Goal: Task Accomplishment & Management: Manage account settings

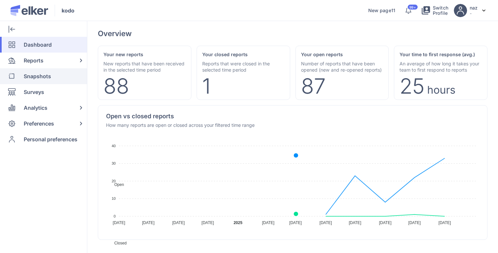
click at [43, 69] on span "Snapshots" at bounding box center [37, 76] width 27 height 16
click at [42, 60] on span "Reports" at bounding box center [34, 61] width 20 height 16
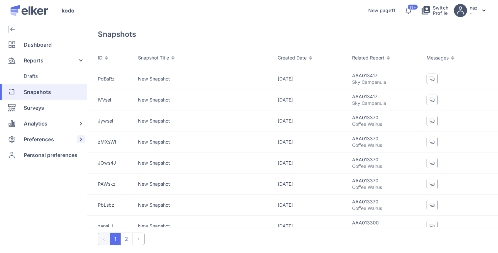
click at [58, 137] on div "Preferences" at bounding box center [42, 140] width 84 height 16
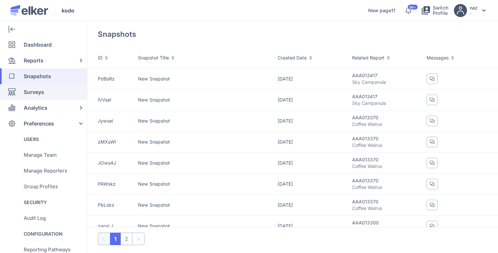
click at [46, 92] on div "Surveys" at bounding box center [42, 92] width 84 height 16
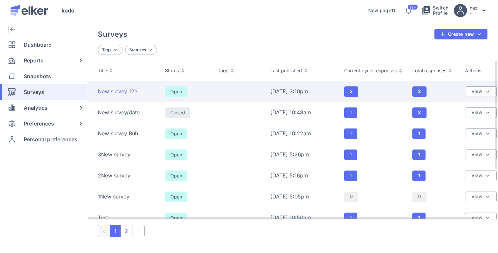
click at [132, 93] on span "New survey 123" at bounding box center [118, 91] width 40 height 7
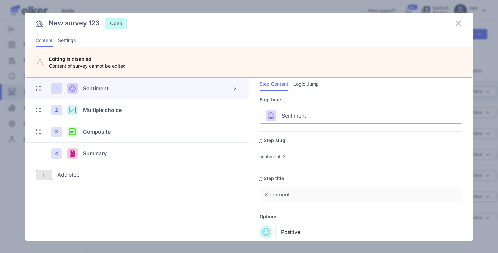
click at [132, 93] on div "1 Sentiment" at bounding box center [121, 88] width 140 height 11
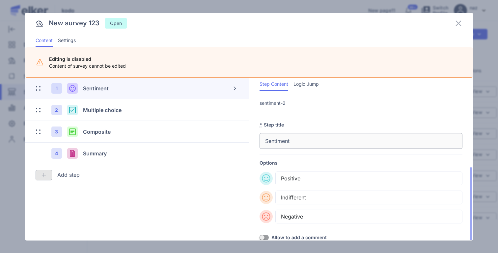
scroll to position [117, 0]
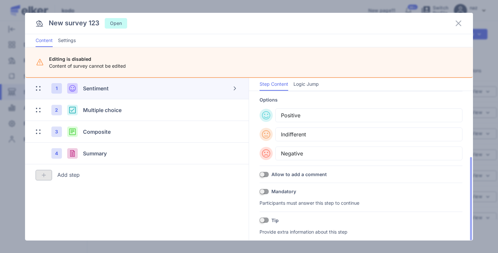
click at [266, 175] on span at bounding box center [263, 174] width 9 height 5
click at [268, 172] on span at bounding box center [263, 174] width 9 height 5
click at [457, 21] on icon at bounding box center [458, 23] width 8 height 8
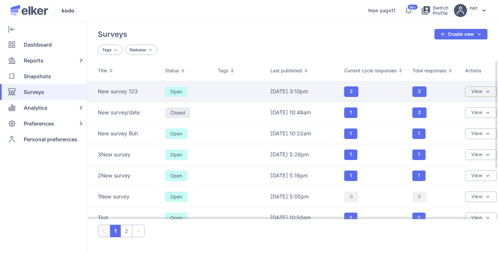
click at [478, 93] on div "View" at bounding box center [481, 92] width 32 height 11
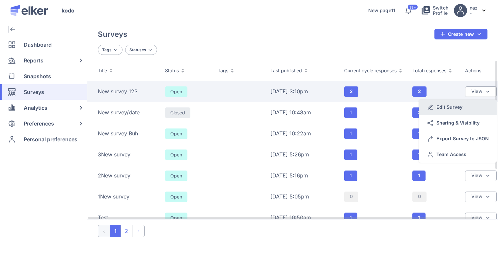
click at [460, 106] on div "Edit Survey" at bounding box center [449, 107] width 26 height 7
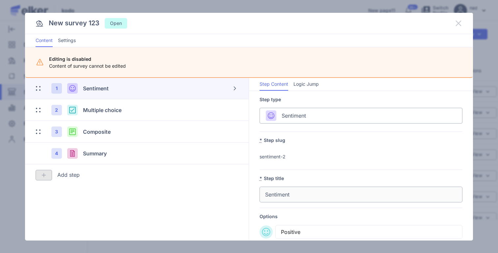
click at [460, 23] on icon at bounding box center [458, 23] width 8 height 8
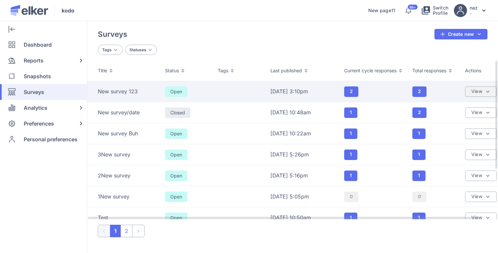
scroll to position [0, 17]
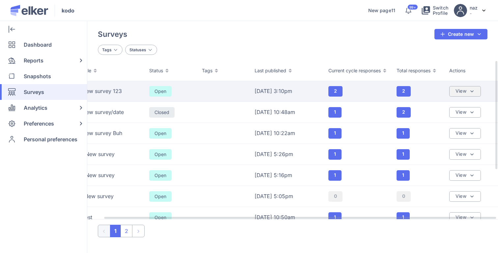
click at [463, 91] on div "View" at bounding box center [465, 91] width 32 height 11
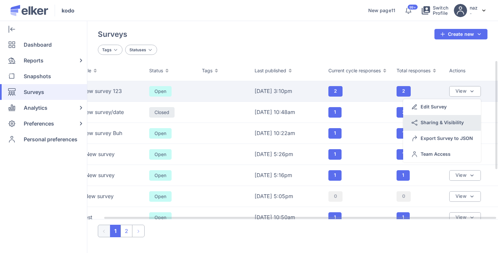
click at [448, 124] on div "Sharing & Visibility" at bounding box center [441, 122] width 43 height 7
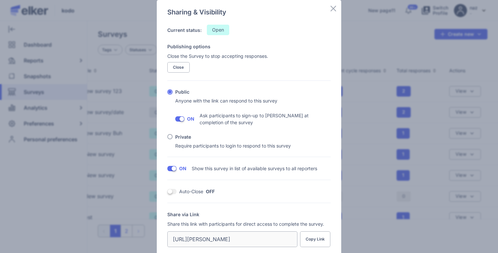
click at [179, 135] on label "Private" at bounding box center [183, 137] width 16 height 6
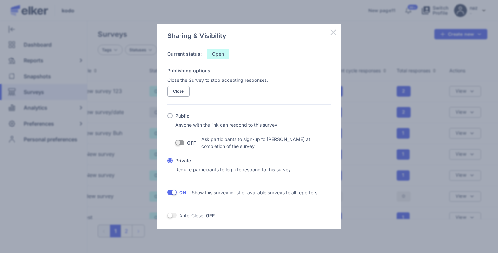
click at [332, 31] on icon at bounding box center [333, 33] width 6 height 6
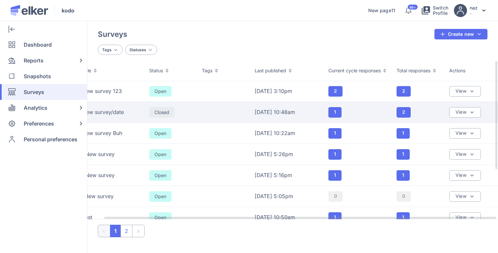
scroll to position [0, 0]
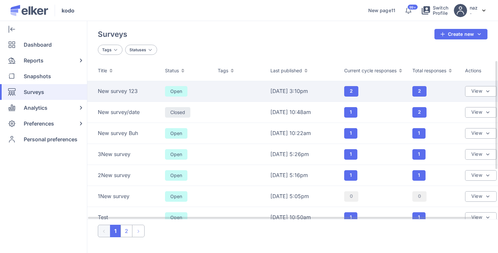
click at [137, 85] on td "New survey 123" at bounding box center [124, 91] width 74 height 21
click at [136, 87] on td "New survey 123" at bounding box center [124, 91] width 74 height 21
click at [482, 92] on div "View" at bounding box center [481, 91] width 32 height 11
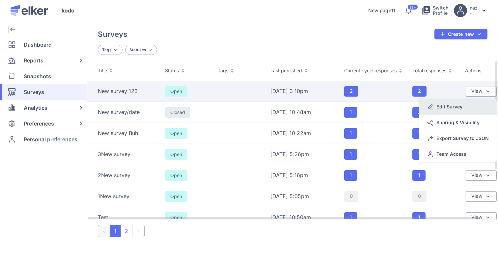
click at [448, 110] on div "Edit Survey" at bounding box center [449, 106] width 26 height 7
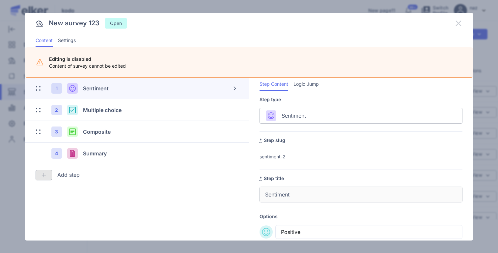
click at [458, 21] on icon at bounding box center [458, 23] width 8 height 8
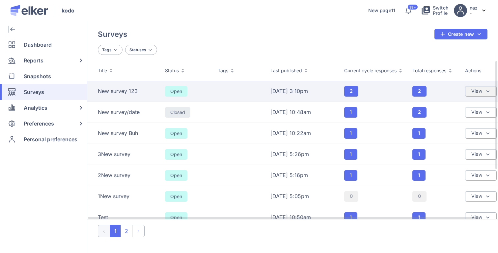
click at [481, 91] on div "View" at bounding box center [481, 91] width 32 height 11
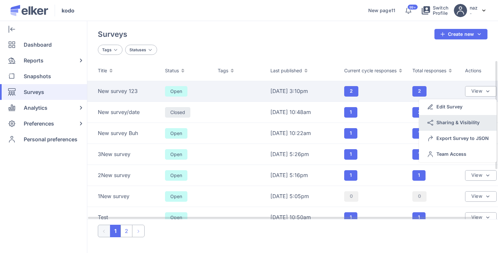
click at [459, 124] on div "Sharing & Visibility" at bounding box center [457, 122] width 43 height 7
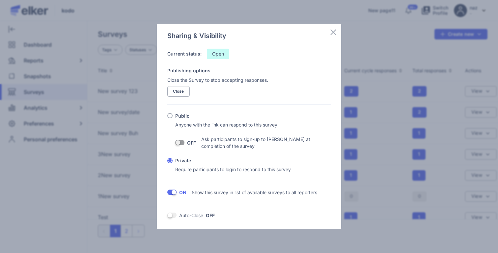
click at [178, 118] on label "Public" at bounding box center [182, 116] width 14 height 6
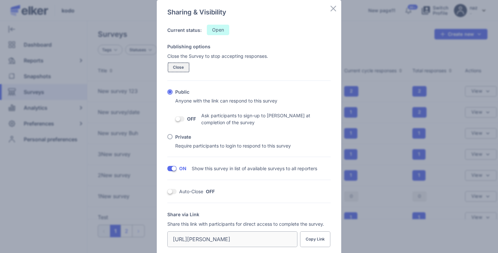
click at [180, 67] on span "Close" at bounding box center [178, 67] width 11 height 4
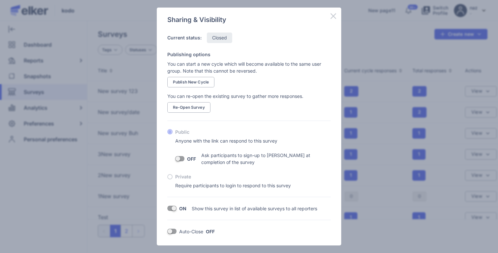
click at [332, 13] on icon at bounding box center [333, 16] width 8 height 8
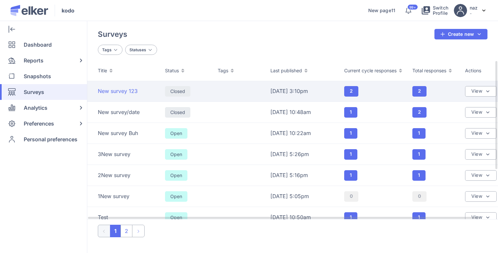
click at [128, 90] on span "New survey 123" at bounding box center [118, 91] width 40 height 7
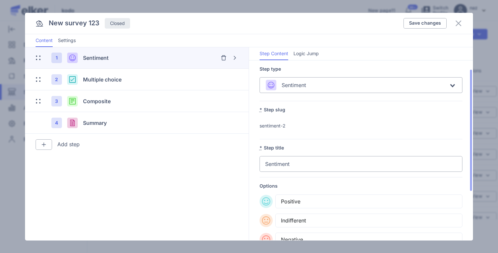
scroll to position [87, 0]
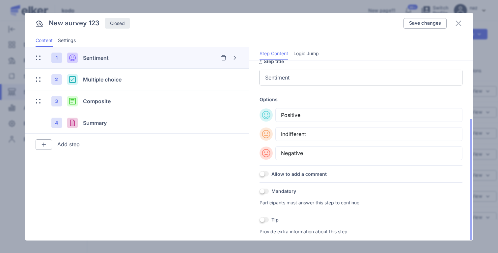
click at [272, 171] on label "Allow to add a comment" at bounding box center [298, 174] width 55 height 6
click at [269, 172] on div "OFF Allow to add a comment" at bounding box center [360, 174] width 203 height 6
click at [266, 172] on span at bounding box center [263, 173] width 9 height 5
click at [259, 174] on input "OFF" at bounding box center [259, 174] width 0 height 0
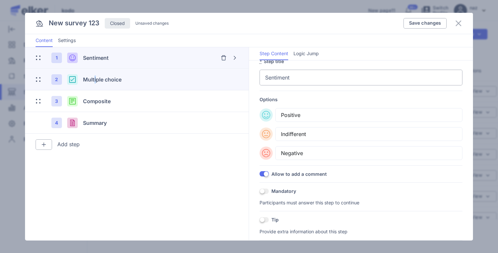
click at [95, 82] on span "Multiple choice" at bounding box center [102, 79] width 39 height 7
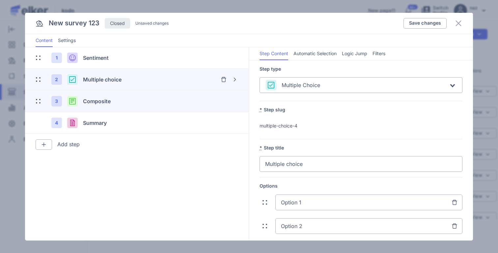
click at [103, 94] on div "3 Composite" at bounding box center [137, 101] width 202 height 21
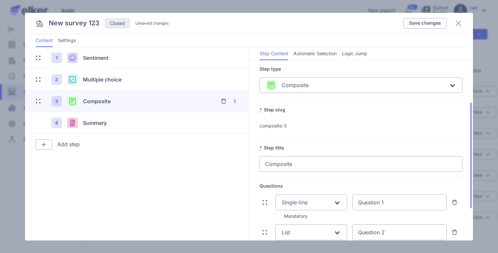
scroll to position [125, 0]
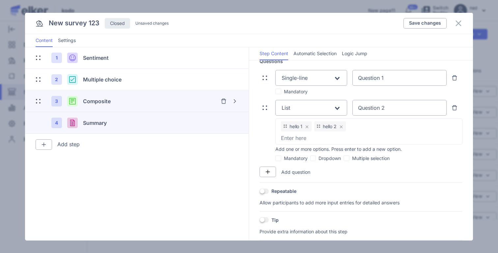
click at [118, 122] on div "Summary" at bounding box center [135, 123] width 105 height 8
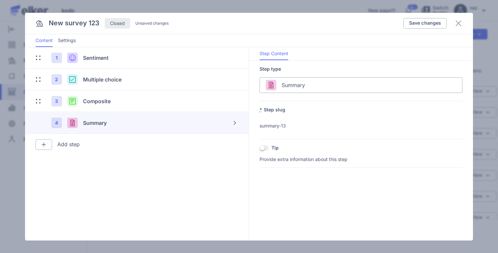
scroll to position [0, 0]
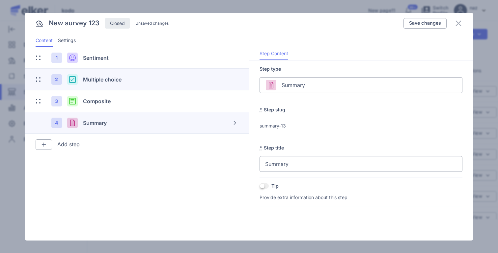
click at [113, 90] on li "2 Multiple choice" at bounding box center [136, 79] width 223 height 21
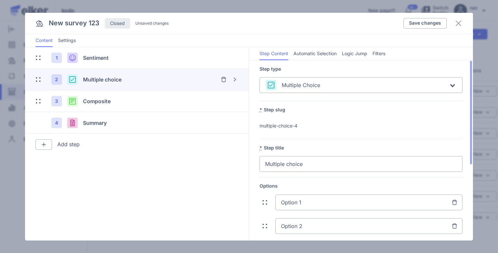
scroll to position [131, 0]
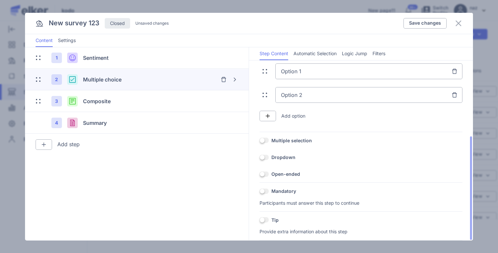
click at [266, 140] on span at bounding box center [263, 140] width 9 height 5
click at [259, 141] on input "OFF" at bounding box center [259, 141] width 0 height 0
click at [262, 142] on span at bounding box center [263, 140] width 9 height 5
click at [259, 141] on input "ON" at bounding box center [259, 141] width 0 height 0
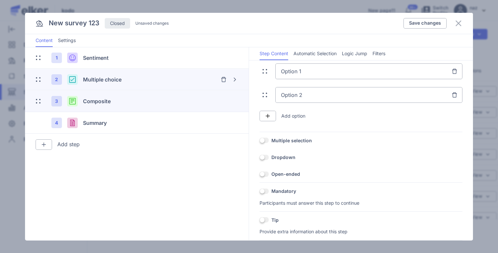
click at [89, 104] on div "Composite" at bounding box center [135, 101] width 105 height 8
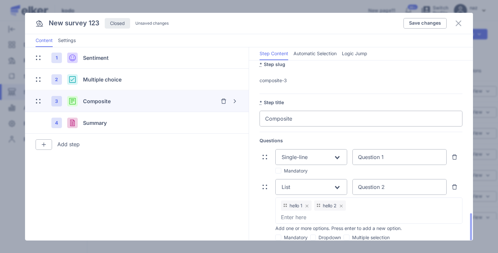
scroll to position [125, 0]
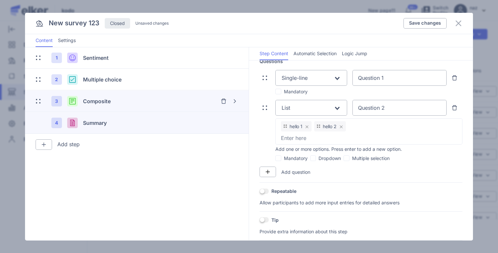
click at [131, 130] on div "4 Summary" at bounding box center [137, 123] width 202 height 21
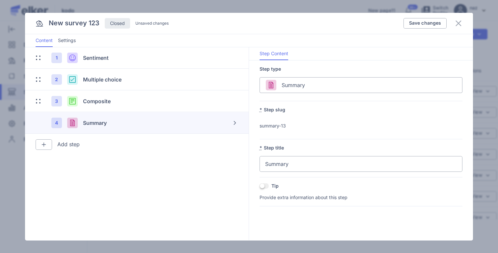
click at [262, 186] on span at bounding box center [263, 186] width 9 height 5
click at [259, 186] on input "OFF" at bounding box center [259, 186] width 0 height 0
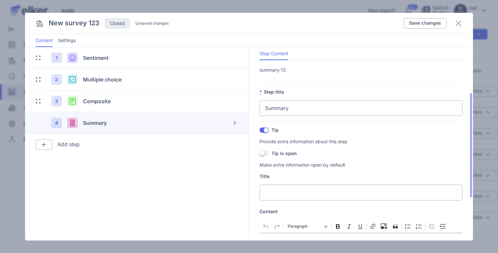
scroll to position [57, 0]
click at [262, 132] on span at bounding box center [263, 129] width 9 height 5
click at [259, 130] on input "ON" at bounding box center [259, 130] width 0 height 0
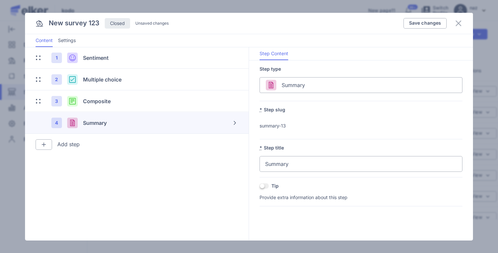
scroll to position [0, 0]
click at [33, 148] on section "1 Sentiment 2 Multiple choice 3 Composite 4 Summary Are you sure you want to de…" at bounding box center [137, 143] width 224 height 193
click at [39, 143] on div at bounding box center [44, 145] width 16 height 11
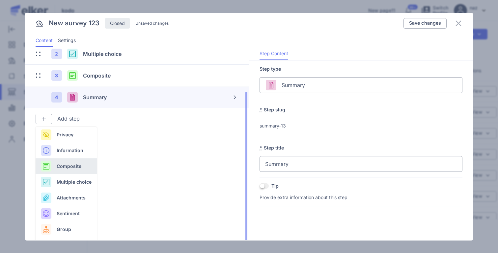
scroll to position [38, 0]
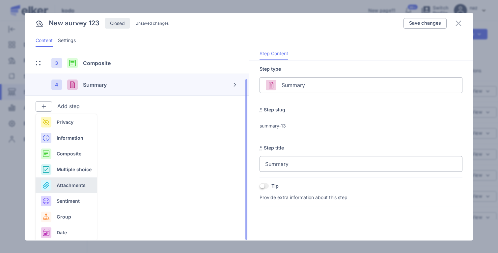
click at [77, 192] on div "Attachments" at bounding box center [66, 186] width 61 height 16
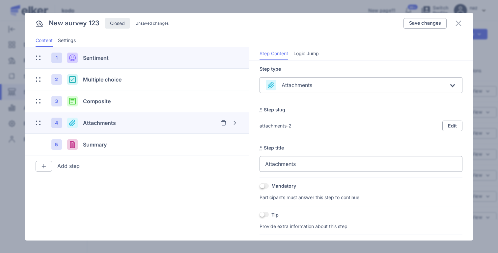
click at [111, 58] on div "Sentiment" at bounding box center [135, 58] width 105 height 8
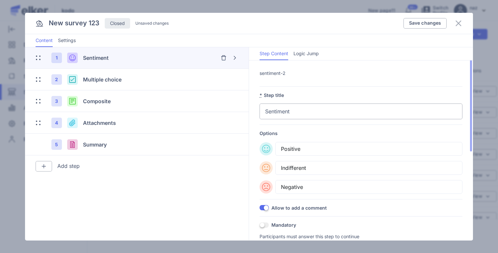
scroll to position [87, 0]
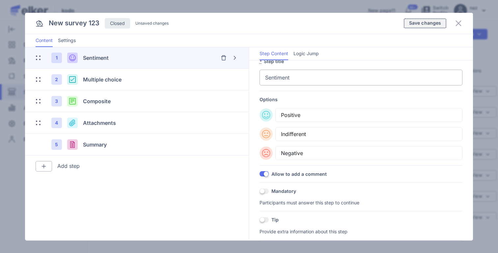
click at [420, 19] on button "Save changes" at bounding box center [424, 23] width 43 height 11
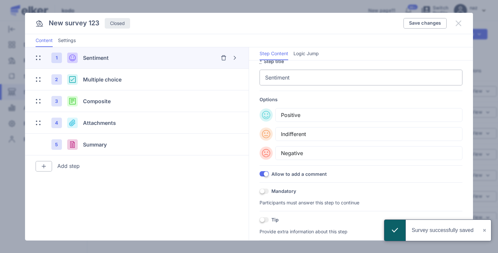
click at [457, 24] on icon at bounding box center [458, 23] width 8 height 8
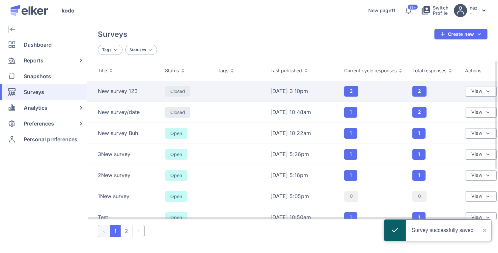
scroll to position [0, 0]
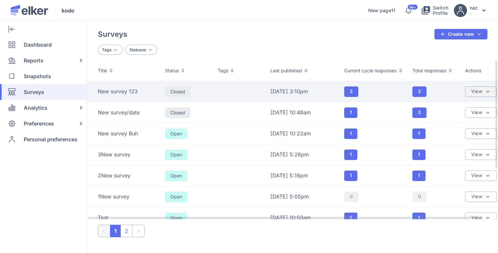
click at [486, 89] on div "View" at bounding box center [481, 92] width 32 height 11
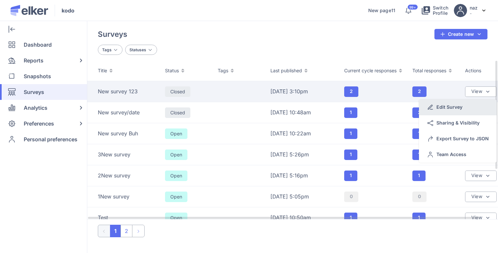
click at [451, 102] on div "Edit Survey" at bounding box center [458, 108] width 78 height 16
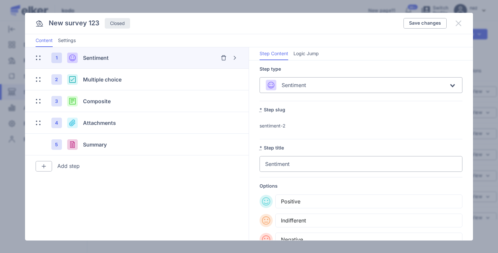
click at [458, 21] on icon at bounding box center [458, 23] width 8 height 8
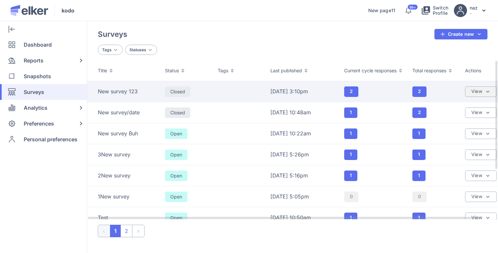
click at [479, 91] on div "View" at bounding box center [481, 92] width 32 height 11
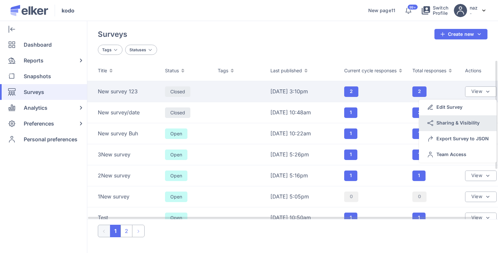
click at [460, 122] on div "Sharing & Visibility" at bounding box center [457, 122] width 43 height 7
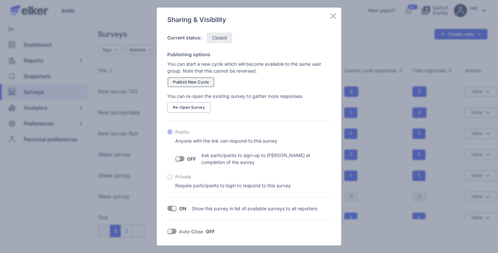
click at [202, 80] on span "Publish New Cycle" at bounding box center [191, 82] width 36 height 4
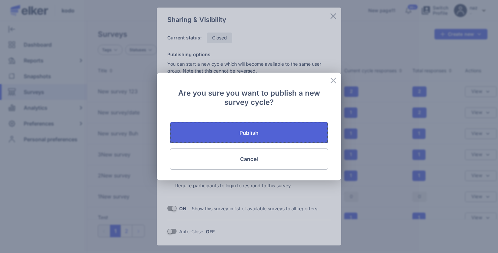
click at [234, 123] on button "Publish" at bounding box center [249, 132] width 158 height 21
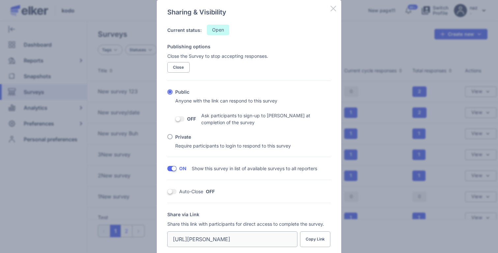
click at [333, 8] on icon at bounding box center [333, 9] width 6 height 6
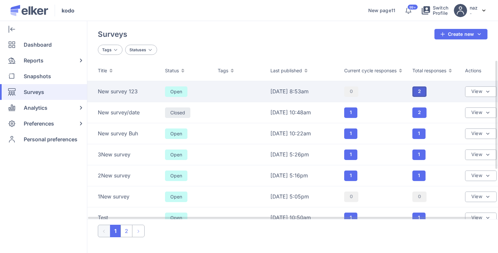
click at [416, 92] on button "2" at bounding box center [419, 92] width 14 height 11
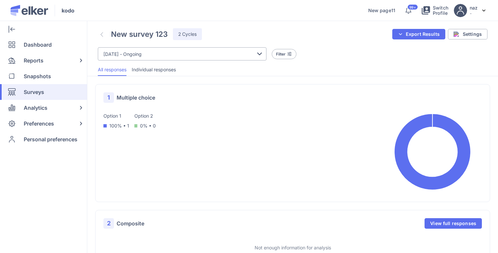
scroll to position [3, 0]
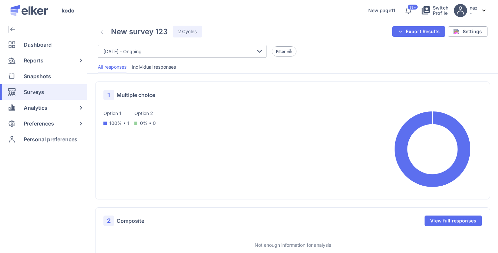
click at [152, 66] on span "Individual responses" at bounding box center [154, 67] width 44 height 7
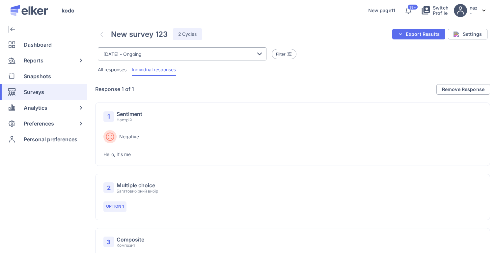
click at [104, 36] on link at bounding box center [102, 34] width 8 height 11
